Goal: Book appointment/travel/reservation

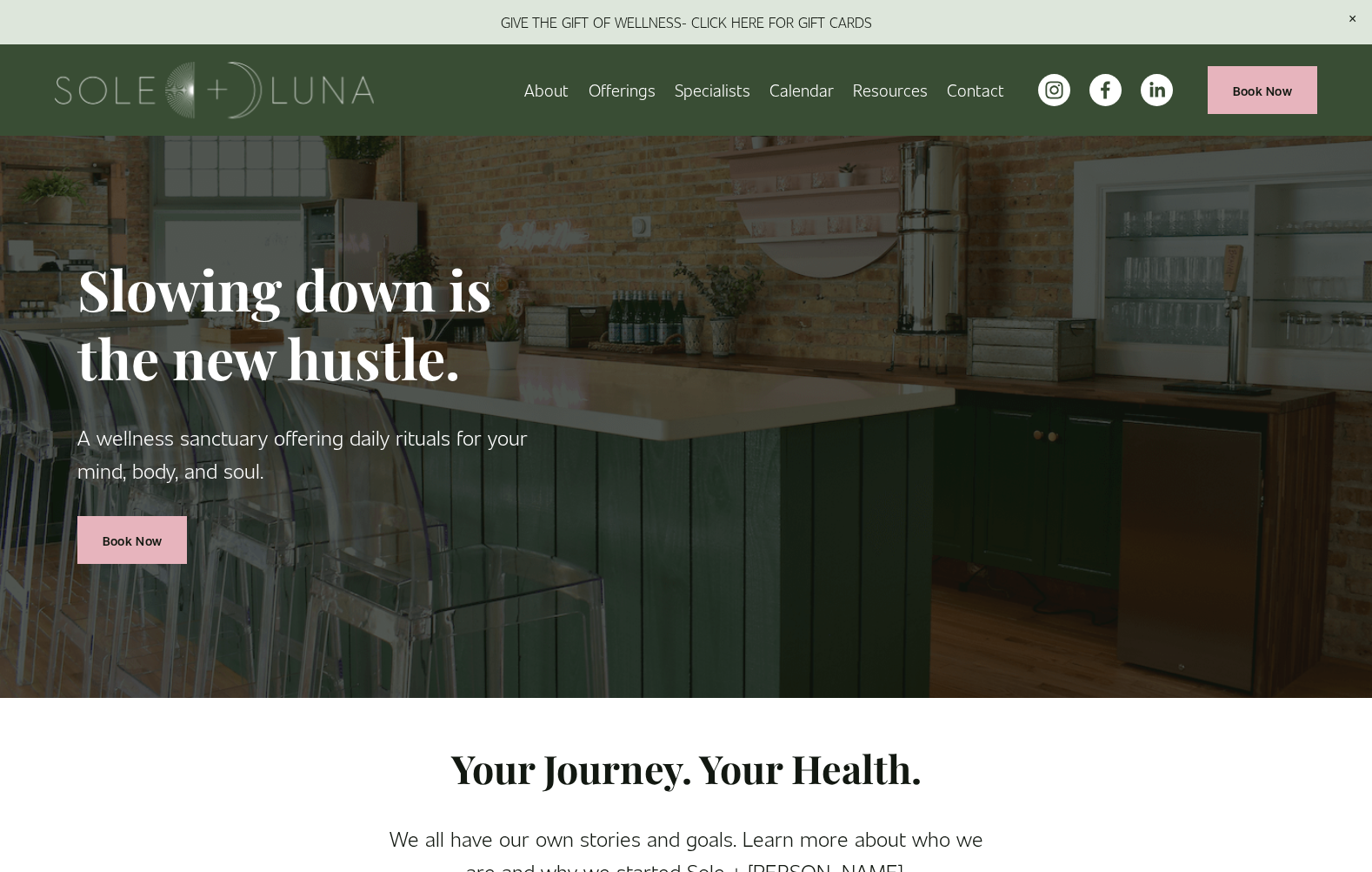
click at [718, 88] on link "Specialists" at bounding box center [712, 89] width 76 height 30
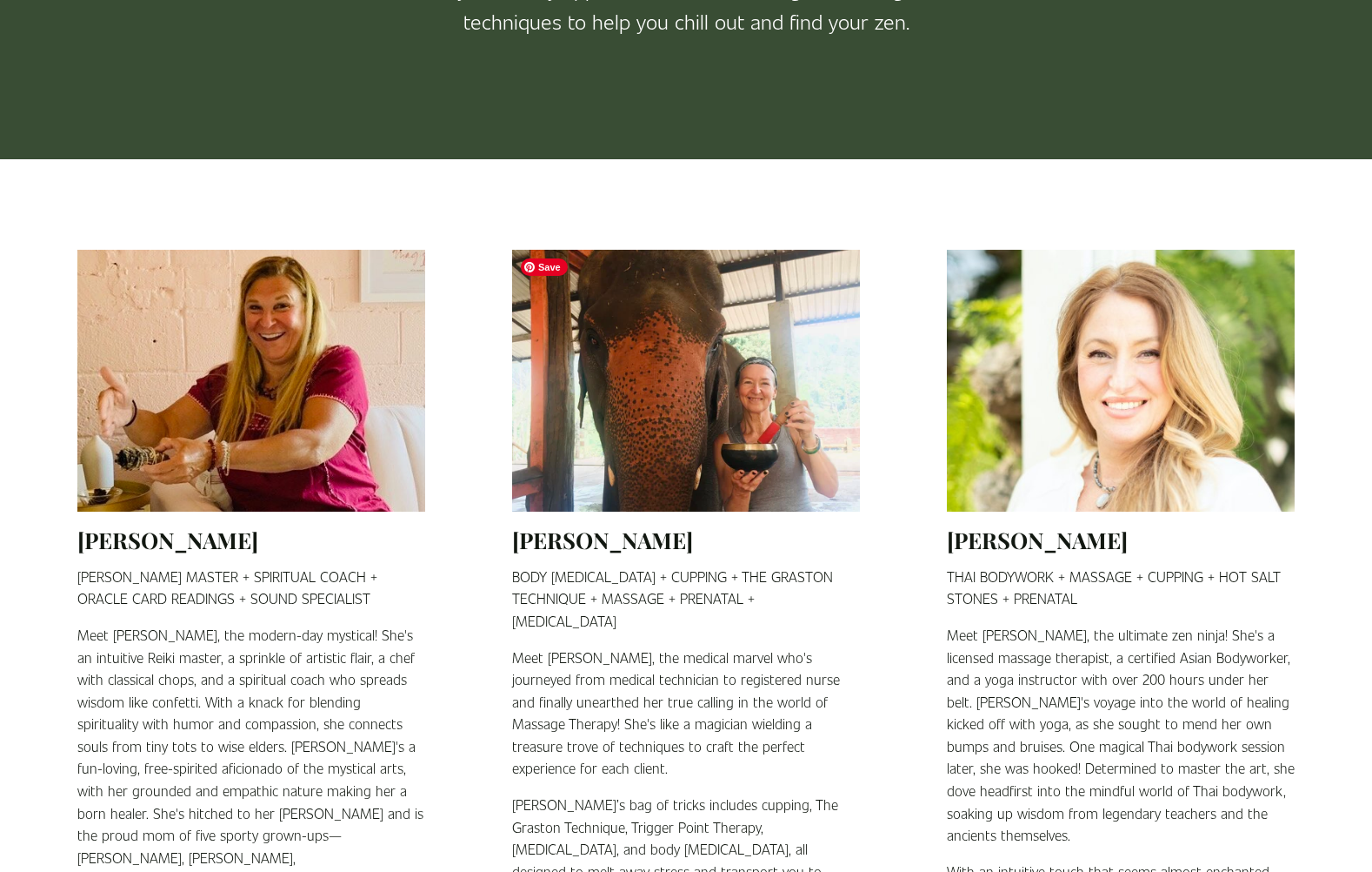
scroll to position [422, 0]
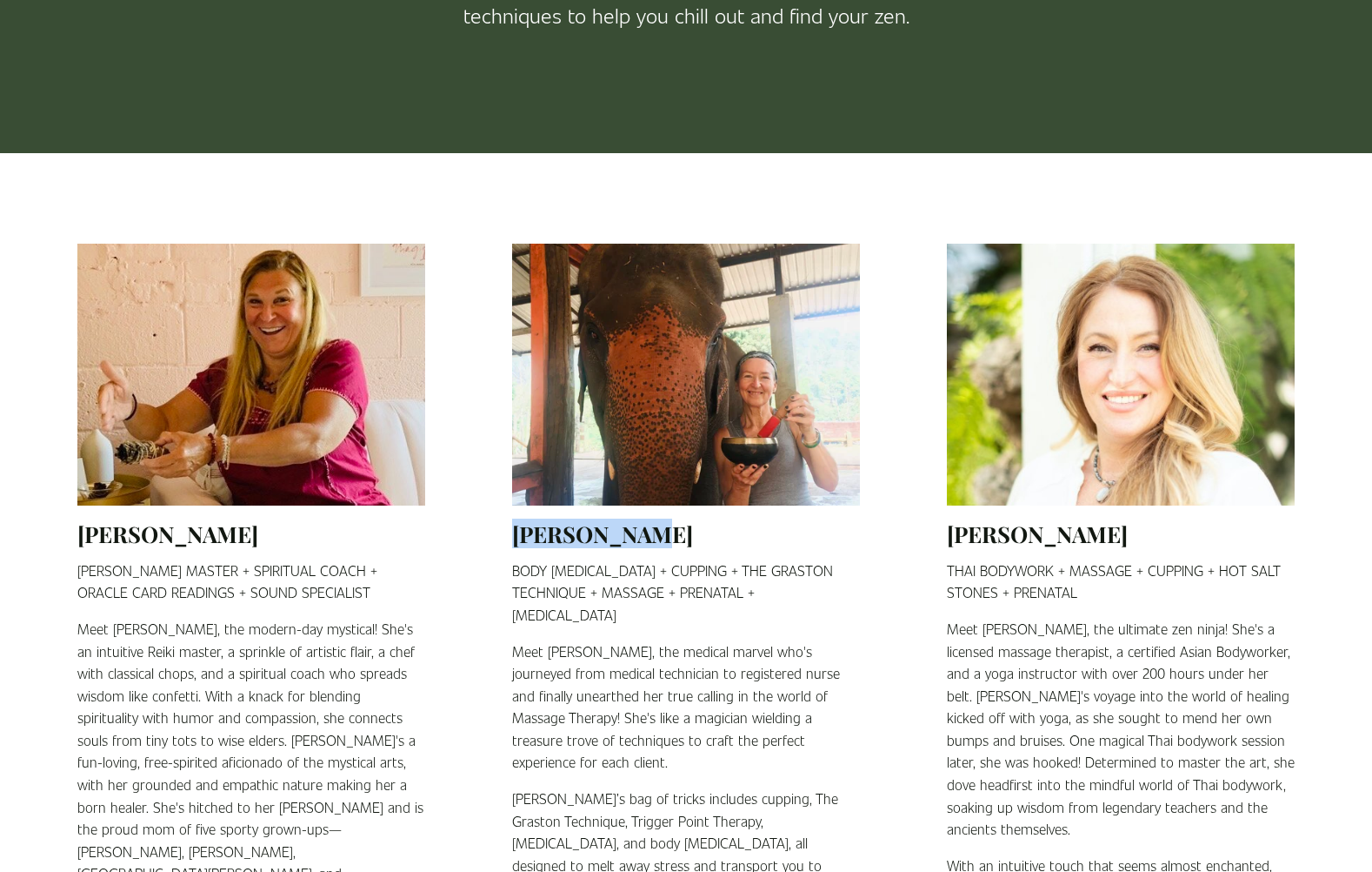
drag, startPoint x: 665, startPoint y: 535, endPoint x: 509, endPoint y: 537, distance: 156.0
copy h2 "[PERSON_NAME]"
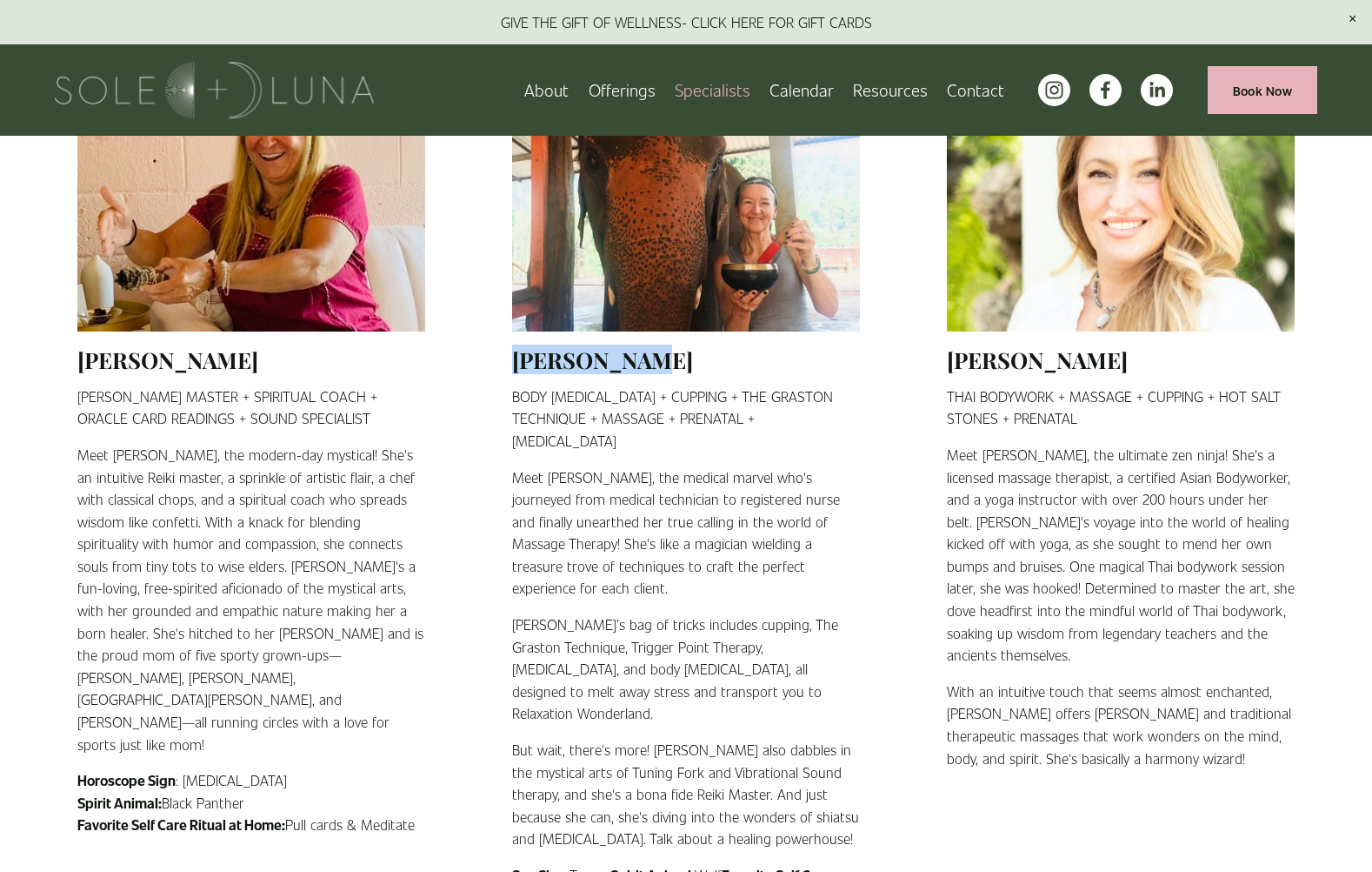
scroll to position [0, 0]
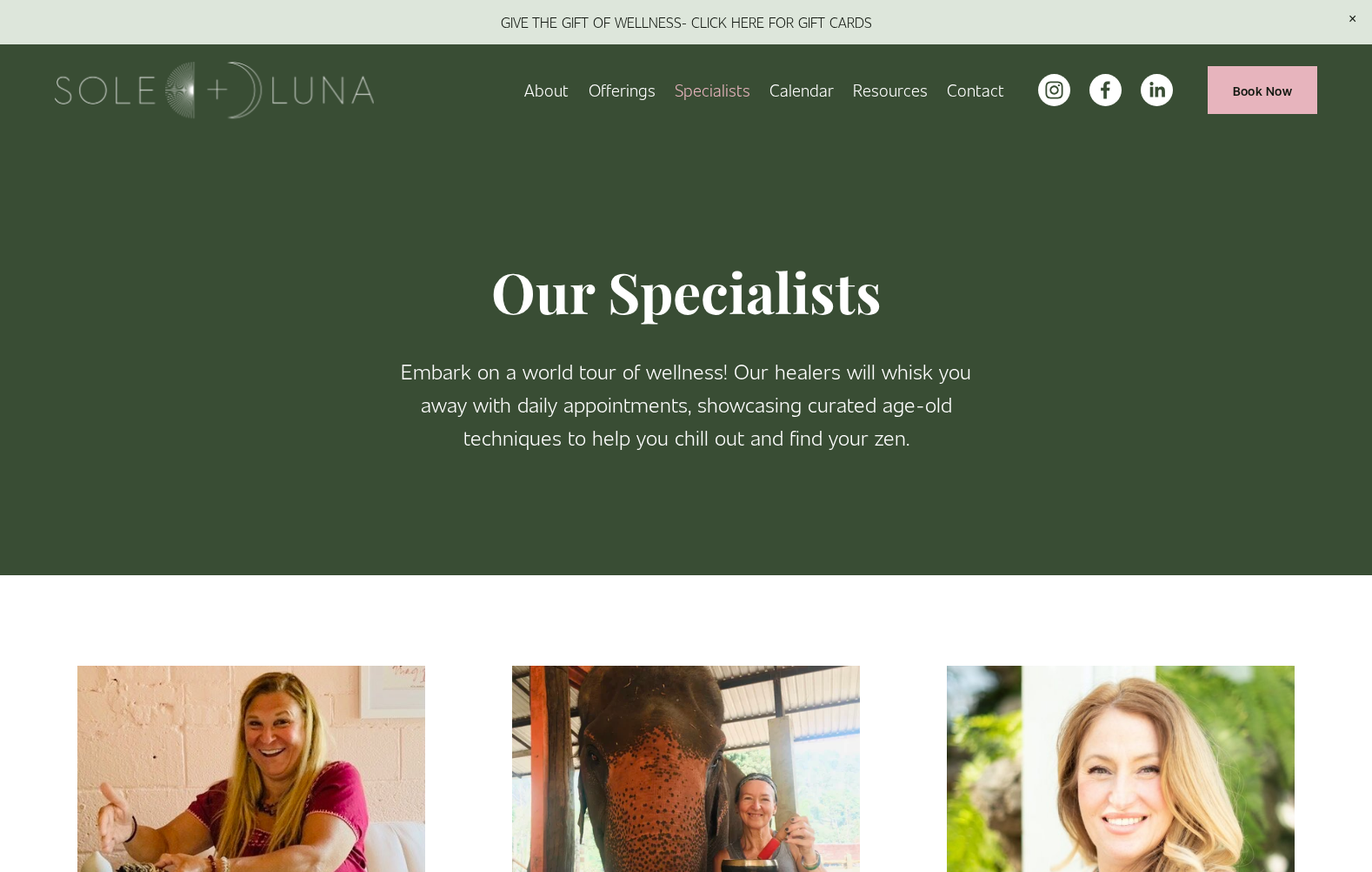
click at [1253, 87] on link "Book Now" at bounding box center [1262, 90] width 110 height 48
